Goal: Task Accomplishment & Management: Use online tool/utility

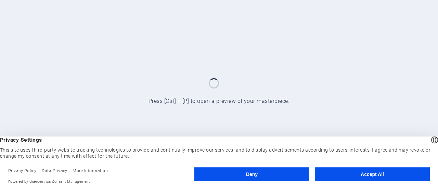
click at [382, 179] on button "Accept All" at bounding box center [372, 174] width 115 height 14
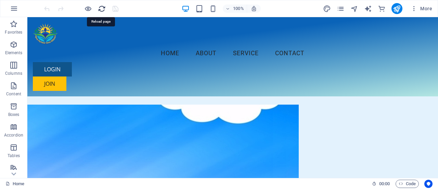
click at [103, 7] on icon "reload" at bounding box center [102, 9] width 8 height 8
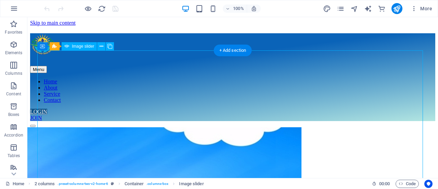
select select "px"
select select "ms"
select select "s"
select select "progressive"
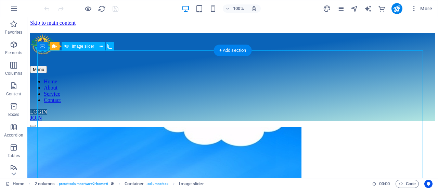
select select "%"
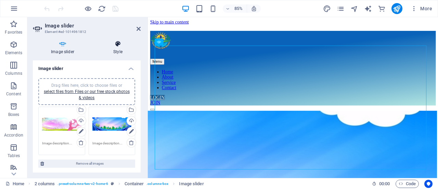
click at [116, 45] on icon at bounding box center [118, 43] width 46 height 7
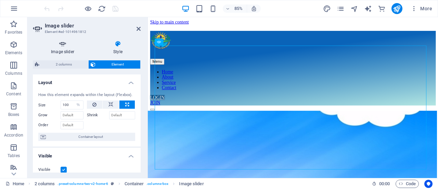
click at [50, 46] on icon at bounding box center [63, 43] width 60 height 7
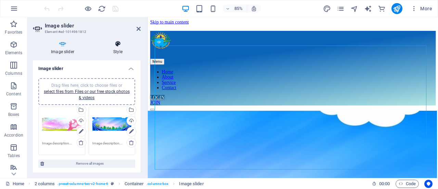
click at [123, 50] on h4 "Style" at bounding box center [118, 47] width 46 height 14
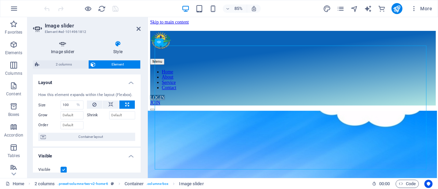
click at [71, 54] on h4 "Image slider" at bounding box center [64, 47] width 62 height 14
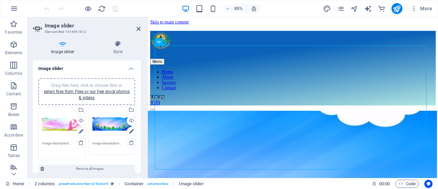
click at [62, 144] on textarea at bounding box center [61, 147] width 39 height 15
click at [82, 128] on icon at bounding box center [81, 131] width 5 height 8
click at [81, 130] on icon at bounding box center [81, 131] width 5 height 8
drag, startPoint x: 139, startPoint y: 85, endPoint x: 138, endPoint y: 104, distance: 19.9
click at [138, 105] on div "Drag files here, click to choose files or select files from Files or our free s…" at bounding box center [87, 123] width 108 height 100
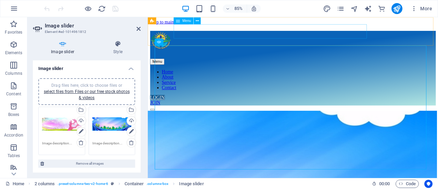
click at [233, 78] on nav "Home About Service Contact" at bounding box center [319, 90] width 336 height 25
click at [341, 78] on nav "Home About Service Contact" at bounding box center [319, 90] width 336 height 25
select select
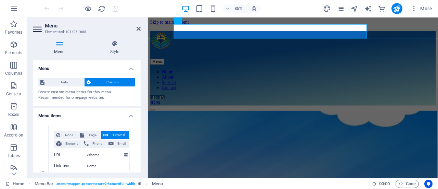
drag, startPoint x: 141, startPoint y: 77, endPoint x: 141, endPoint y: 86, distance: 8.9
click at [141, 86] on div "Menu Style Menu Auto Custom Create custom menu items for this menu. Recommended…" at bounding box center [86, 106] width 119 height 143
drag, startPoint x: 141, startPoint y: 79, endPoint x: 140, endPoint y: 85, distance: 5.5
click at [140, 85] on div "Menu Style Menu Auto Custom Create custom menu items for this menu. Recommended…" at bounding box center [86, 106] width 119 height 143
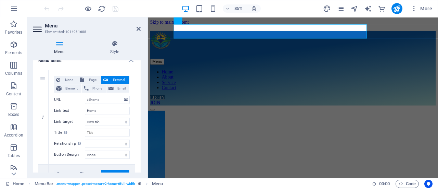
scroll to position [56, 0]
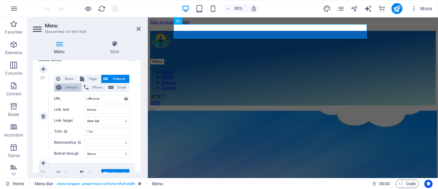
click at [67, 87] on span "Element" at bounding box center [72, 87] width 16 height 8
select select
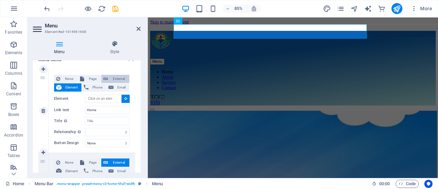
click at [115, 77] on span "External" at bounding box center [118, 79] width 17 height 8
select select "blank"
select select
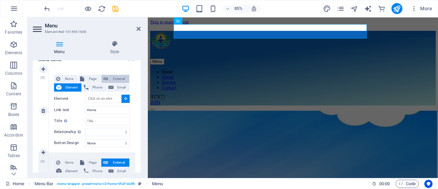
select select
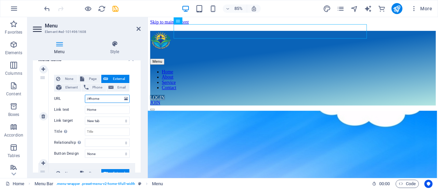
click at [106, 99] on input "/#home" at bounding box center [107, 98] width 45 height 8
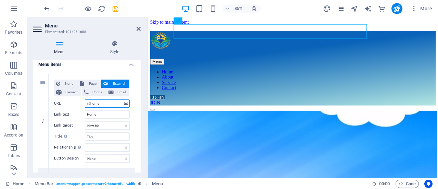
scroll to position [49, 0]
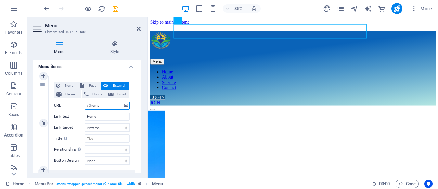
click at [104, 107] on input "/#home" at bounding box center [107, 105] width 45 height 8
click at [87, 104] on input "/#home" at bounding box center [107, 105] width 45 height 8
click at [151, 22] on icon at bounding box center [152, 20] width 4 height 7
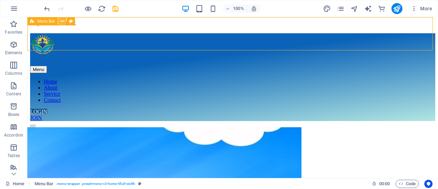
click at [64, 22] on icon at bounding box center [63, 21] width 4 height 7
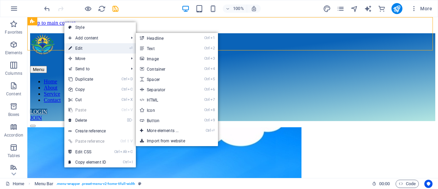
click at [91, 47] on link "⏎ Edit" at bounding box center [87, 48] width 46 height 10
select select "header"
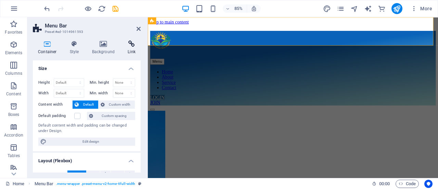
click at [130, 46] on icon at bounding box center [132, 43] width 18 height 7
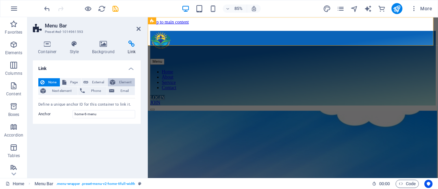
click at [118, 85] on span "Element" at bounding box center [124, 82] width 15 height 8
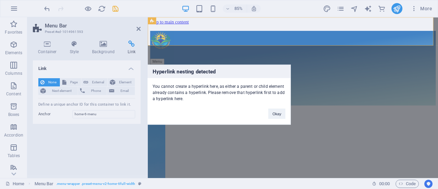
click at [56, 60] on div "Hyperlink nesting detected You cannot create a hyperlink here, as either a pare…" at bounding box center [219, 94] width 438 height 189
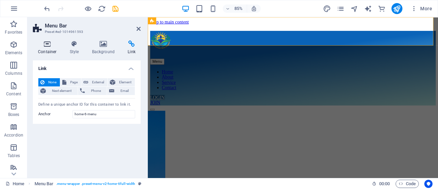
click at [45, 45] on icon at bounding box center [47, 43] width 29 height 7
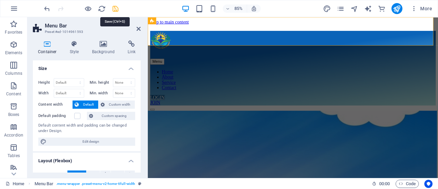
click at [116, 9] on icon "save" at bounding box center [116, 9] width 8 height 8
checkbox input "false"
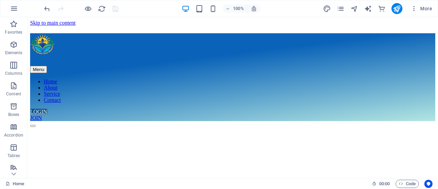
click at [211, 15] on div "100% More" at bounding box center [219, 8] width 438 height 16
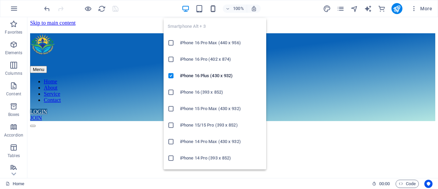
click at [215, 7] on icon "button" at bounding box center [213, 9] width 8 height 8
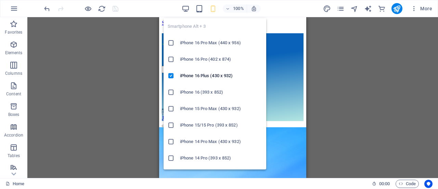
click at [200, 43] on h6 "iPhone 16 Pro Max (440 x 956)" at bounding box center [221, 43] width 82 height 8
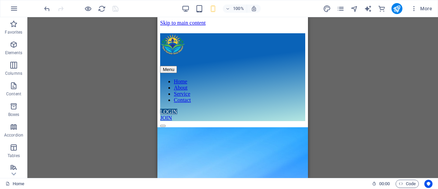
scroll to position [13, 0]
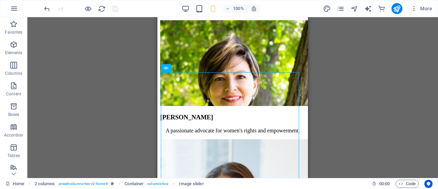
scroll to position [0, 0]
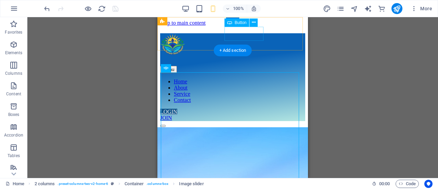
click at [240, 109] on div "LOGIN" at bounding box center [232, 112] width 145 height 6
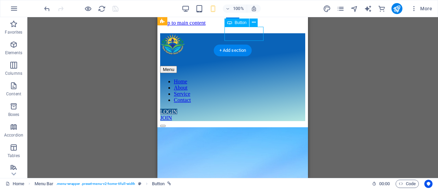
click at [239, 109] on div "LOGIN" at bounding box center [232, 112] width 145 height 6
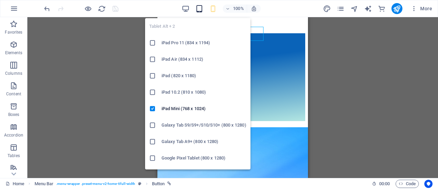
click at [200, 9] on icon "button" at bounding box center [199, 9] width 8 height 8
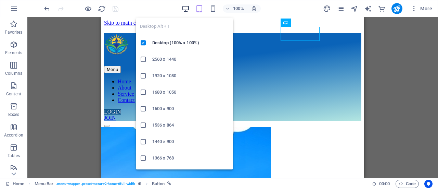
click at [184, 9] on icon "button" at bounding box center [186, 9] width 8 height 8
